Goal: Transaction & Acquisition: Download file/media

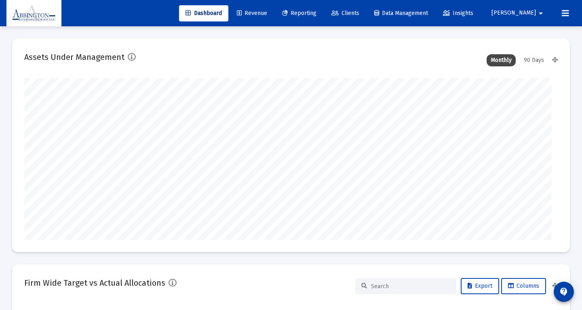
type input "[DATE]"
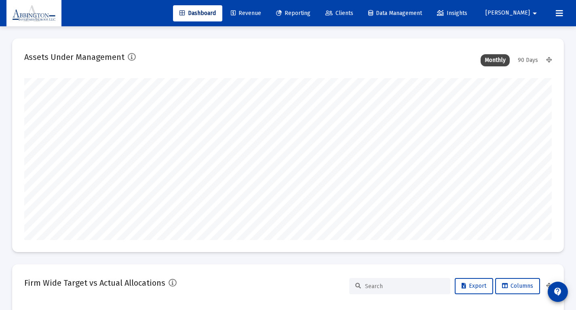
scroll to position [162, 245]
click at [310, 16] on span "Reporting" at bounding box center [293, 13] width 34 height 7
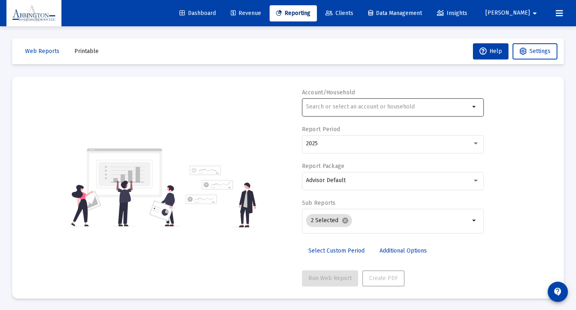
click at [343, 105] on input "text" at bounding box center [388, 106] width 164 height 6
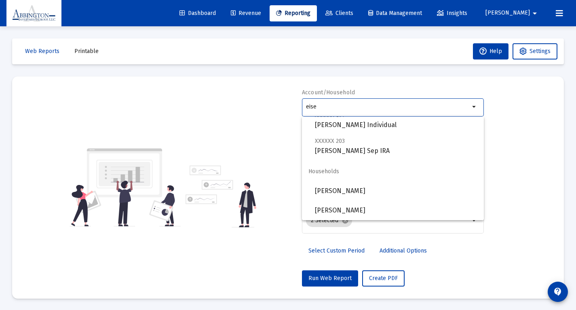
scroll to position [2, 0]
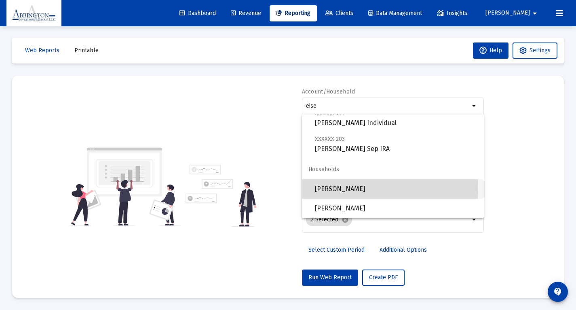
click at [358, 188] on span "[PERSON_NAME]" at bounding box center [396, 188] width 162 height 19
type input "[PERSON_NAME]"
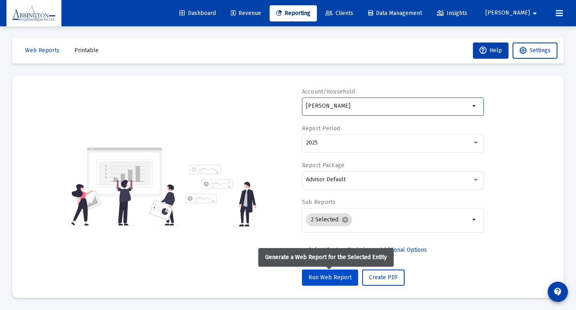
click at [348, 279] on span "Run Web Report" at bounding box center [329, 277] width 43 height 7
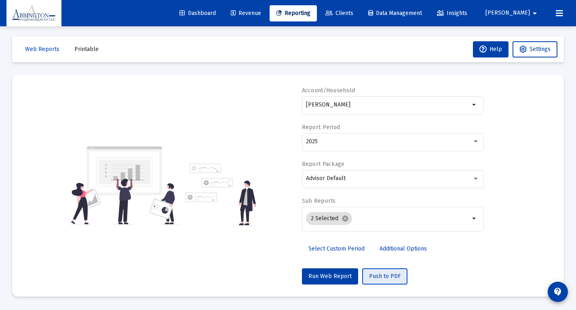
click at [396, 279] on span "Push to PDF" at bounding box center [385, 275] width 32 height 7
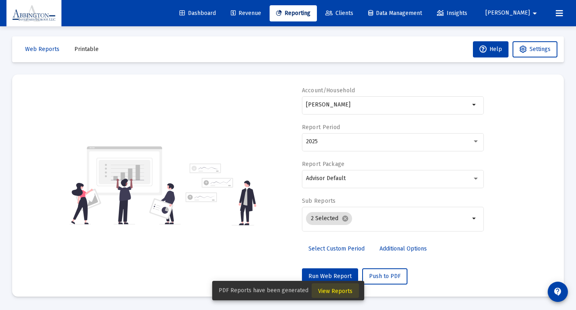
click at [346, 288] on span "View Reports" at bounding box center [335, 290] width 34 height 7
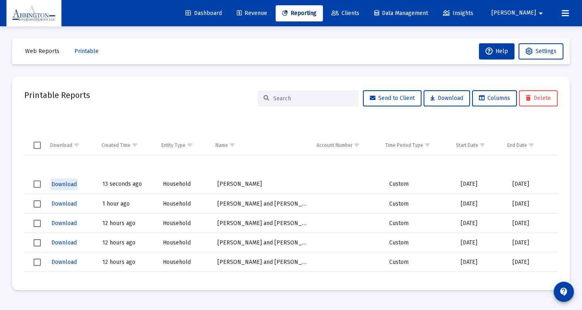
click at [61, 185] on span "Download" at bounding box center [63, 184] width 25 height 7
